Goal: Task Accomplishment & Management: Use online tool/utility

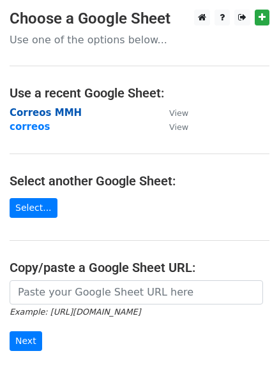
click at [38, 109] on strong "Correos MMH" at bounding box center [46, 112] width 72 height 11
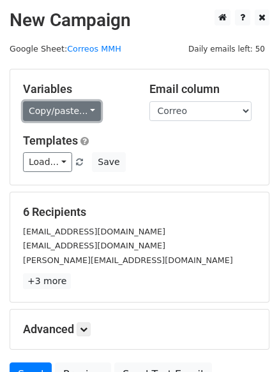
click at [58, 113] on link "Copy/paste..." at bounding box center [62, 111] width 78 height 20
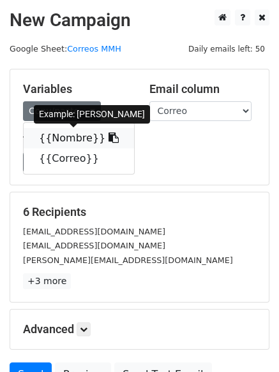
click at [91, 140] on link "{{Nombre}}" at bounding box center [79, 138] width 110 height 20
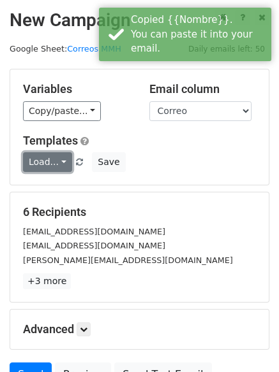
click at [56, 167] on link "Load..." at bounding box center [47, 162] width 49 height 20
click at [52, 198] on link "12k pr" at bounding box center [74, 191] width 101 height 20
